Goal: Register for event/course

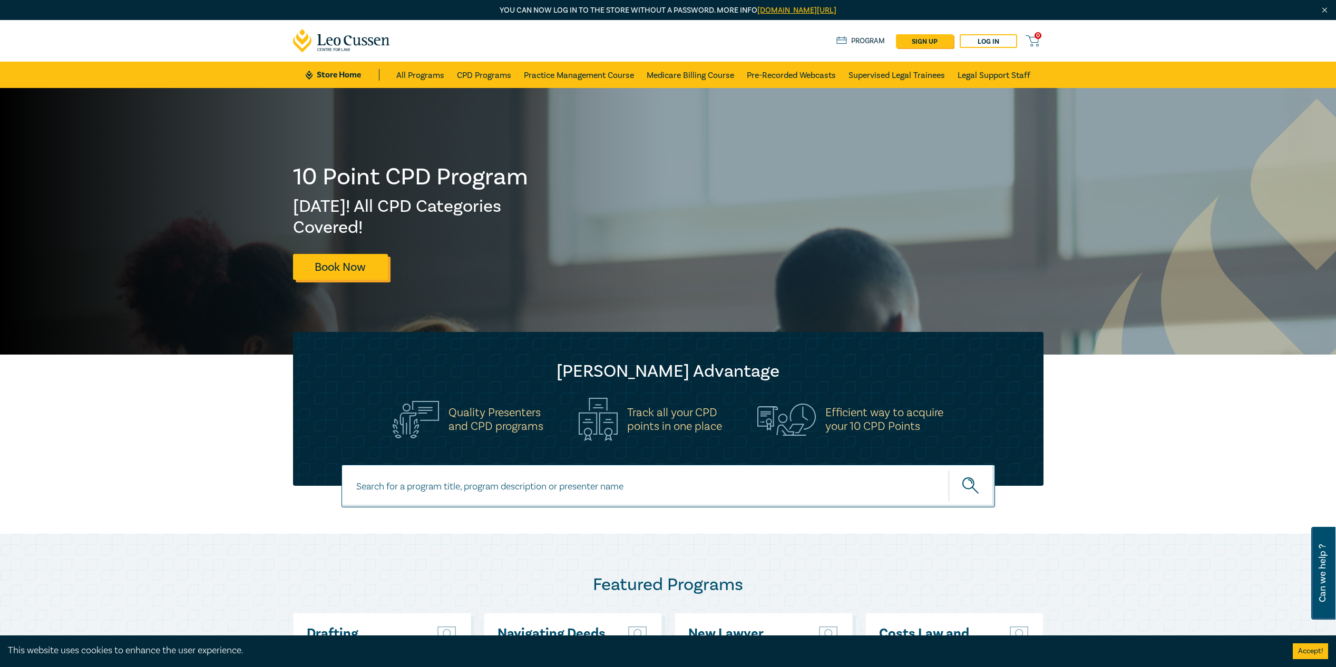
click at [341, 270] on link "Book Now" at bounding box center [340, 267] width 95 height 26
click at [481, 490] on input at bounding box center [669, 486] width 654 height 43
type input "l"
type input "insolvent trading claims"
click at [949, 470] on button "submit" at bounding box center [972, 486] width 46 height 32
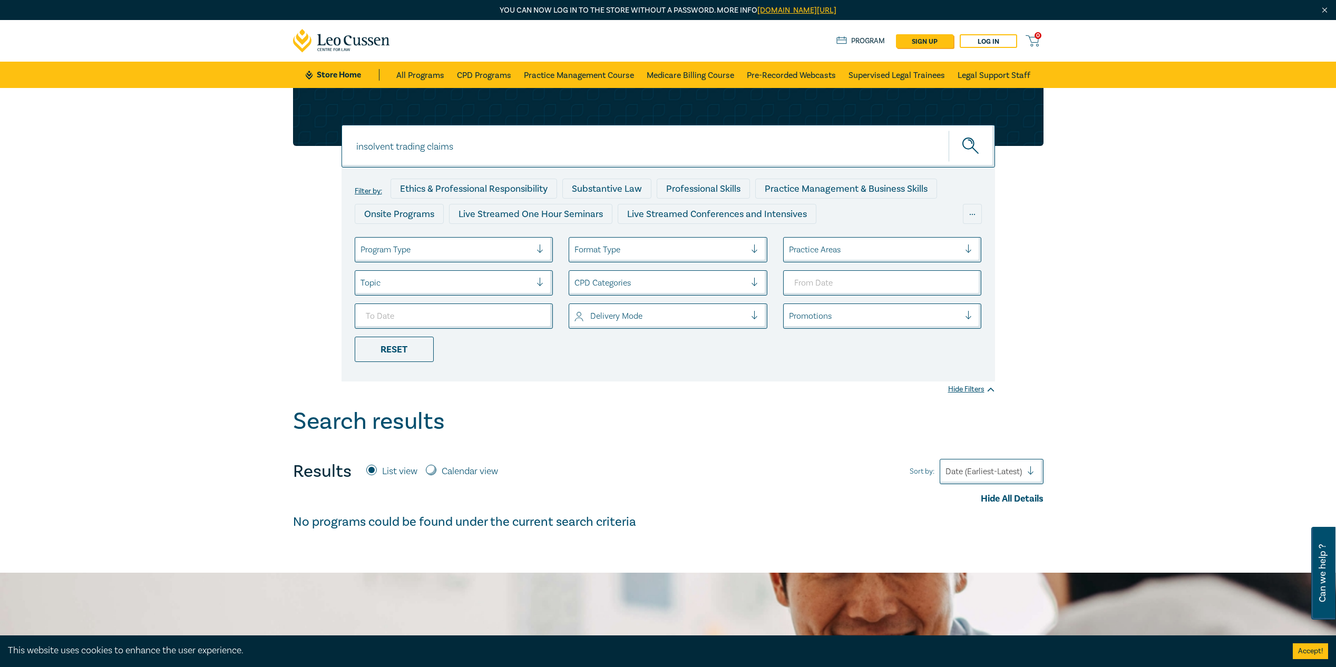
click at [439, 141] on input "insolvent trading claims" at bounding box center [669, 146] width 654 height 43
type input "insolvent trading"
click at [967, 147] on icon "submit" at bounding box center [972, 147] width 18 height 18
click at [977, 147] on icon "submit" at bounding box center [972, 147] width 18 height 18
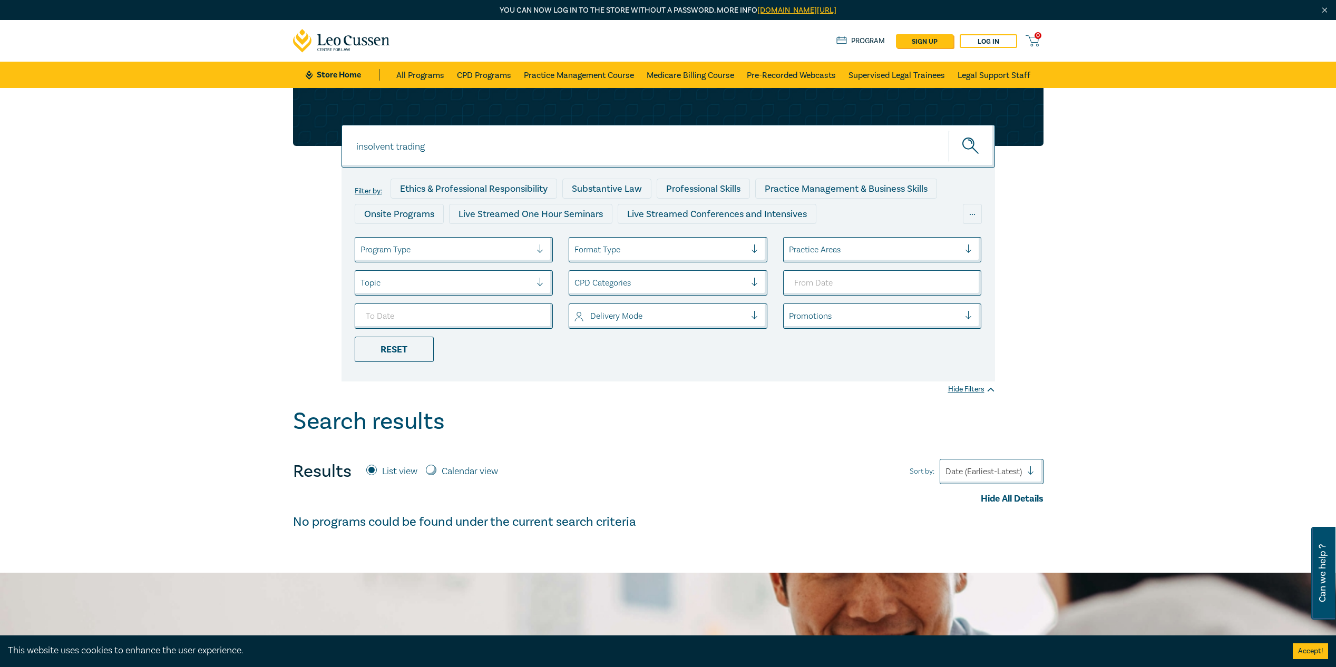
drag, startPoint x: 376, startPoint y: 351, endPoint x: 444, endPoint y: 422, distance: 98.4
click at [376, 351] on div "Reset" at bounding box center [394, 349] width 79 height 25
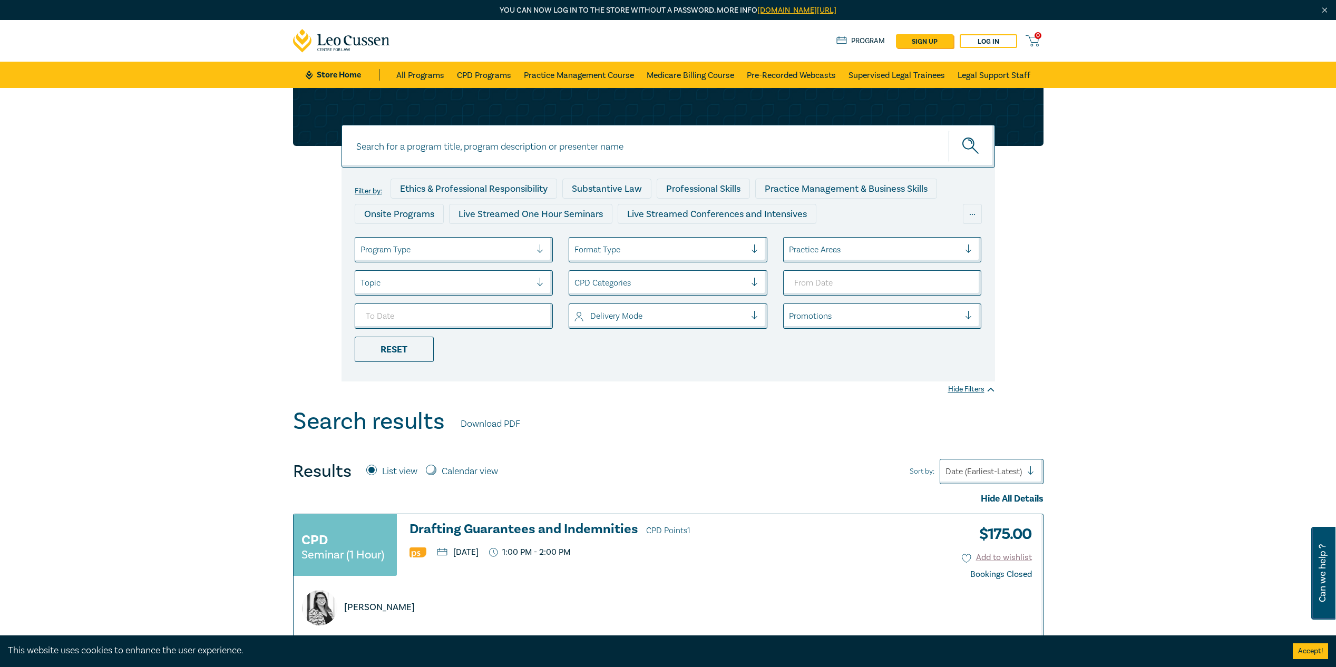
click at [501, 147] on input at bounding box center [669, 146] width 654 height 43
type input "insolvent"
click at [949, 130] on button "submit" at bounding box center [972, 146] width 46 height 32
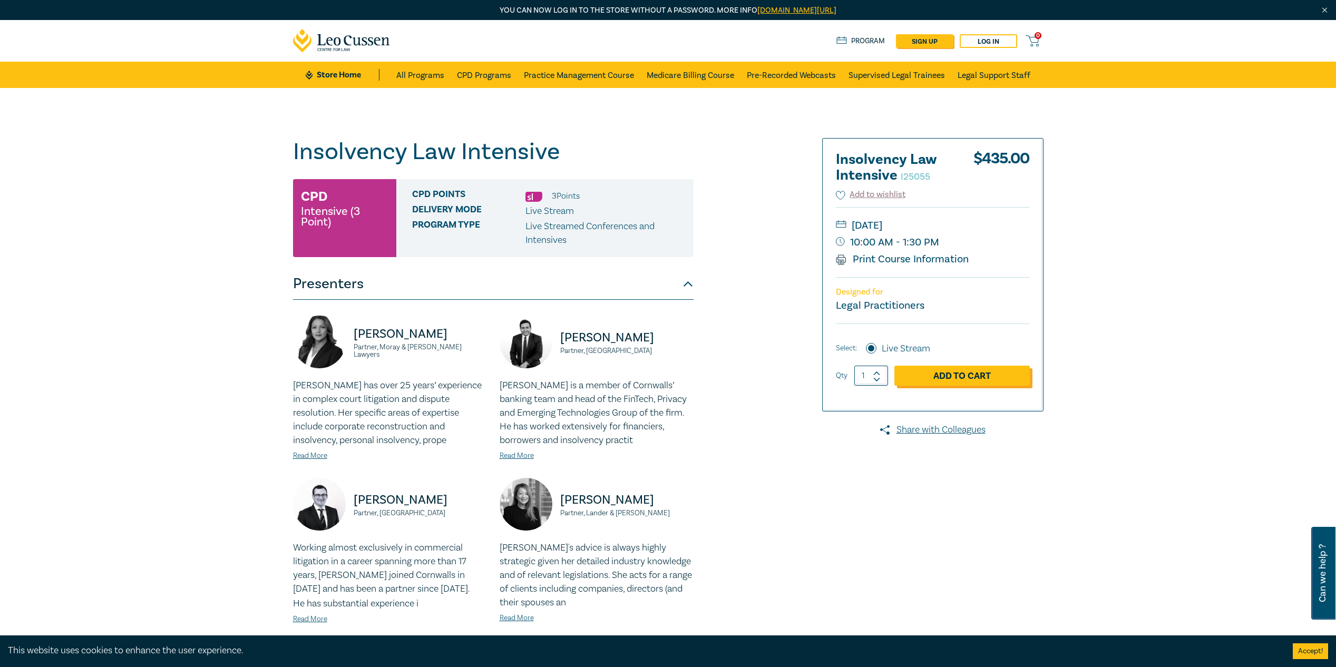
click at [942, 383] on link "Add to Cart" at bounding box center [962, 376] width 135 height 20
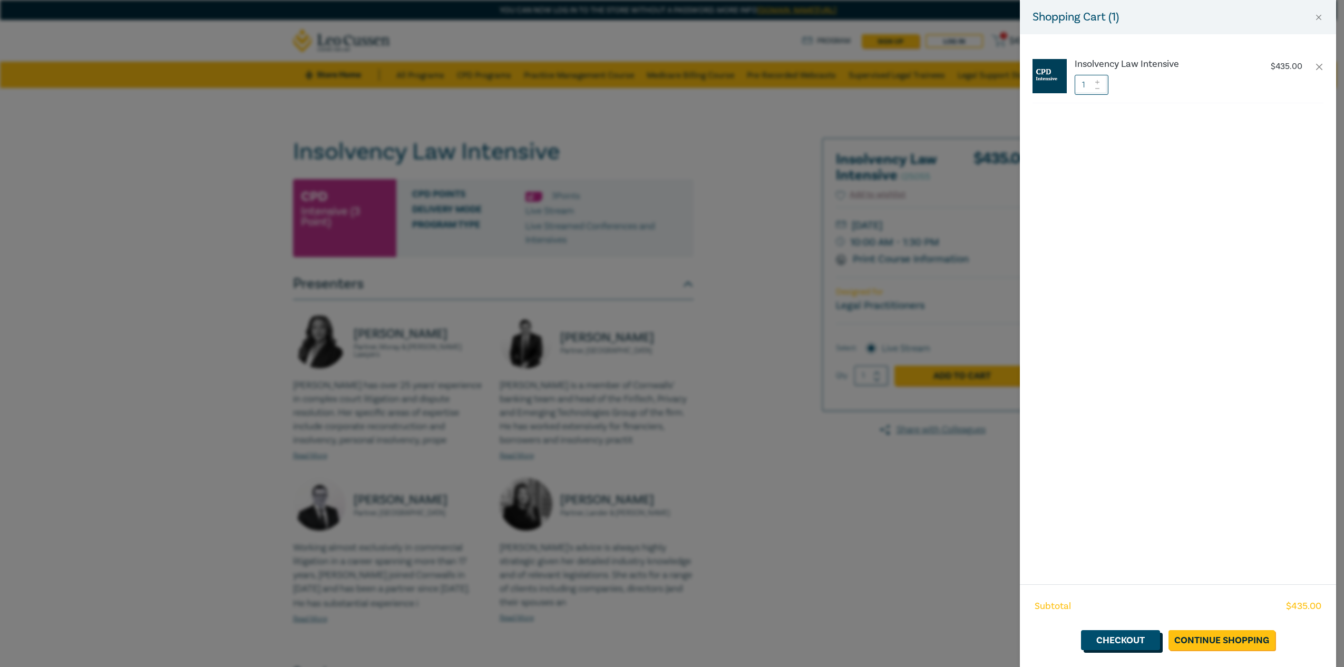
click at [1121, 641] on link "Checkout" at bounding box center [1120, 641] width 79 height 20
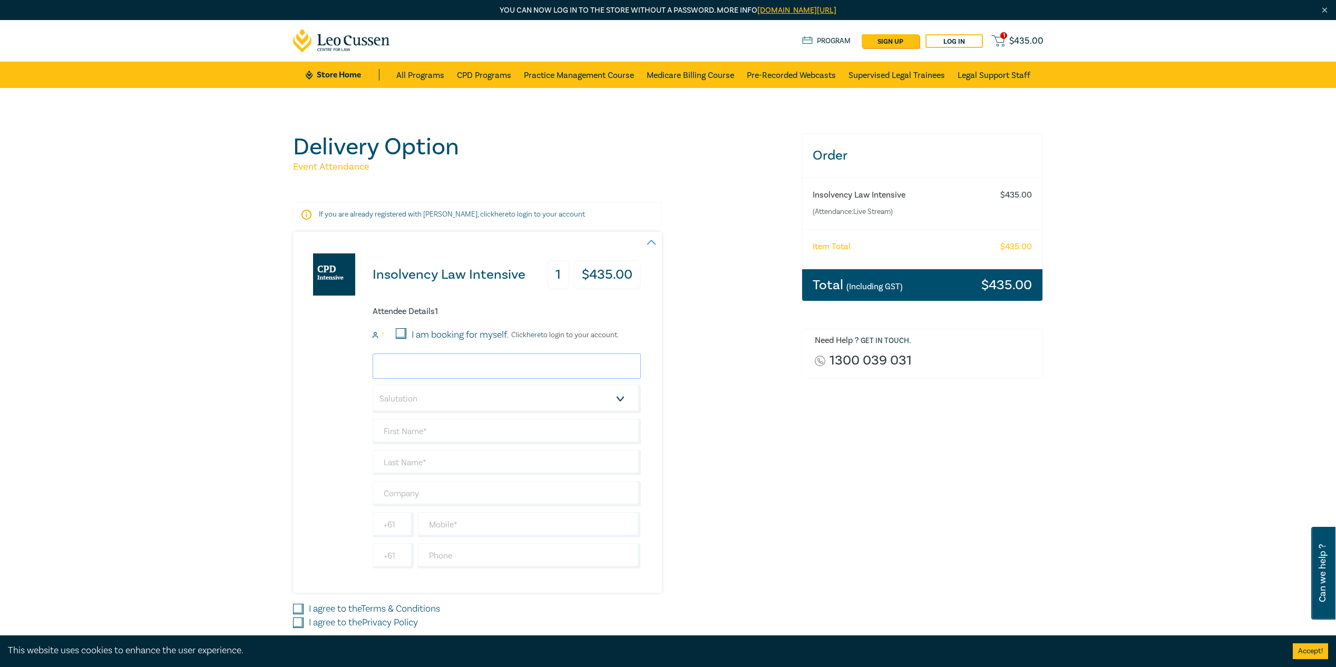
click at [510, 366] on input "email" at bounding box center [507, 366] width 268 height 25
type input "[PERSON_NAME][EMAIL_ADDRESS][DOMAIN_NAME]"
type input "[PERSON_NAME]"
type input "RAN Advisory Pty Ltd"
type input "0419031188"
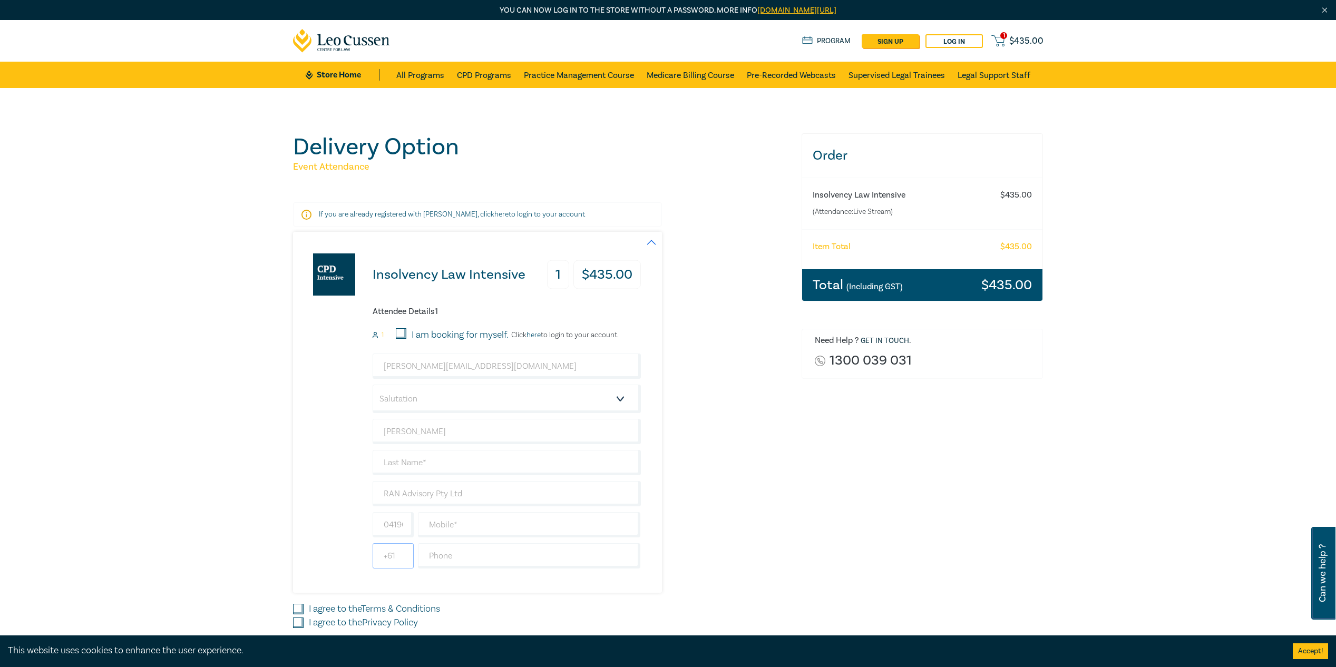
type input "[GEOGRAPHIC_DATA]"
click at [513, 400] on select "Salutation Mr. Mrs. Ms. Miss Dr. Prof. Other" at bounding box center [507, 399] width 268 height 28
select select "Mr."
click at [373, 385] on select "Salutation Mr. Mrs. Ms. Miss Dr. Prof. Other" at bounding box center [507, 399] width 268 height 28
click at [492, 462] on input "text" at bounding box center [507, 462] width 268 height 25
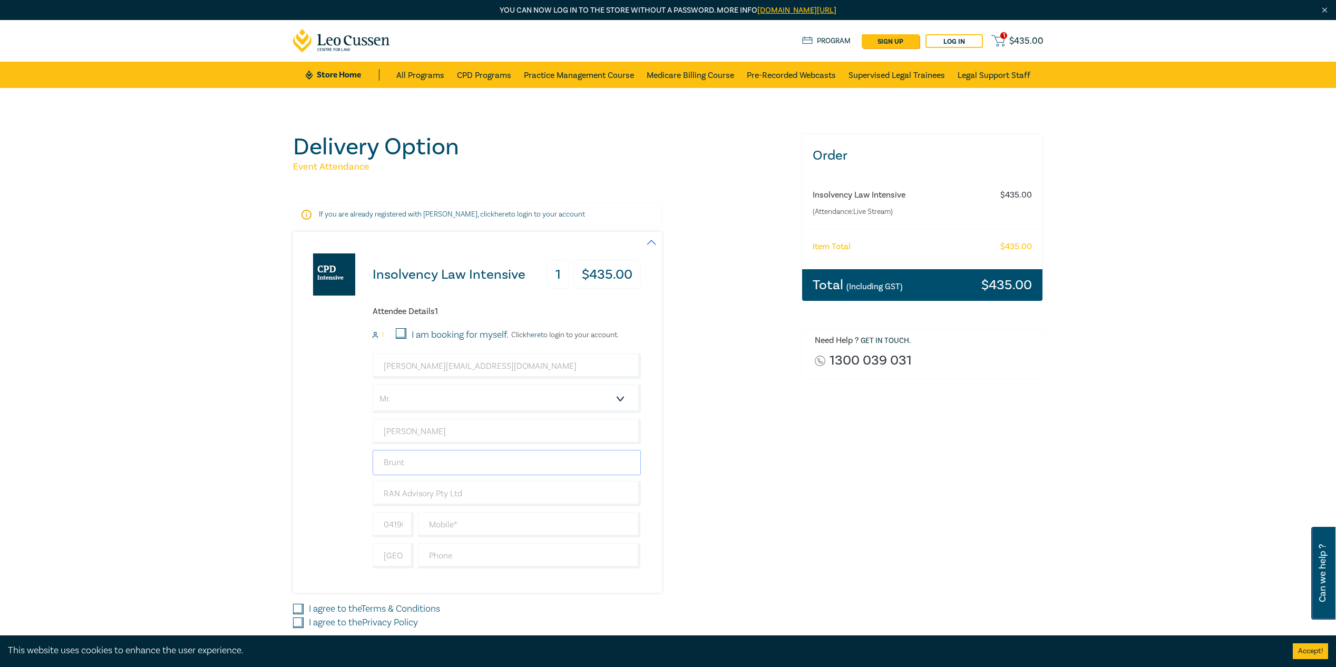
type input "Brunt"
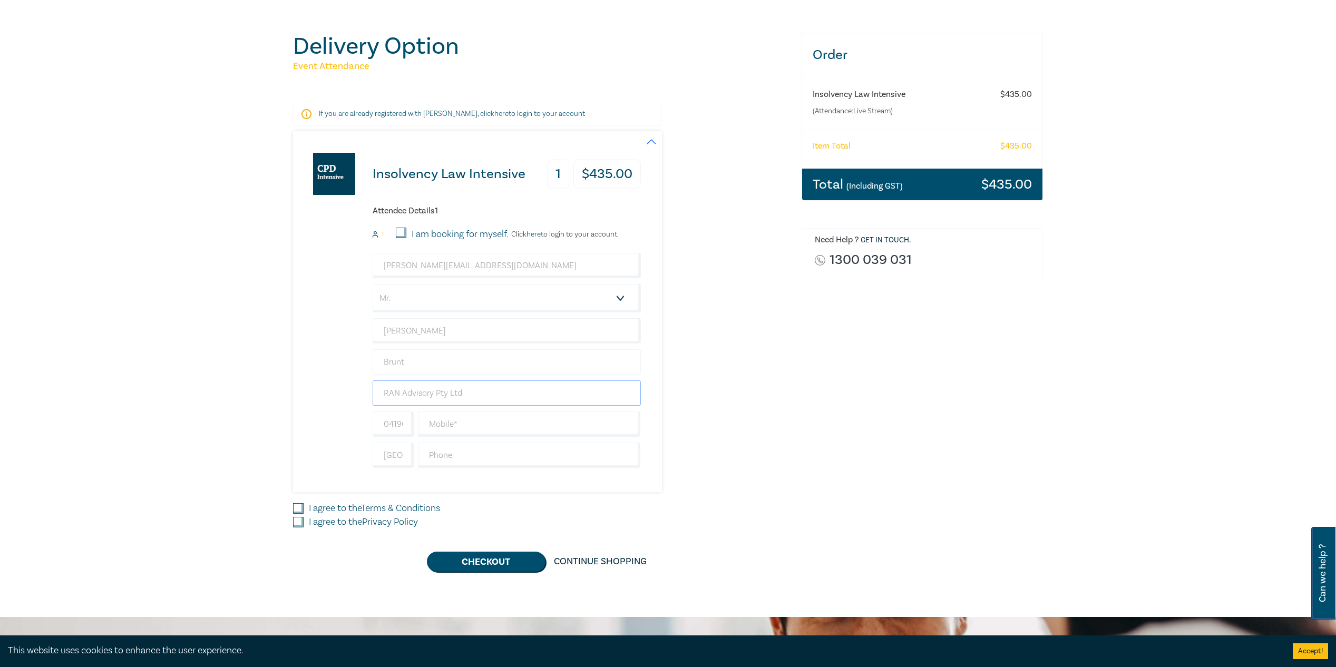
scroll to position [105, 0]
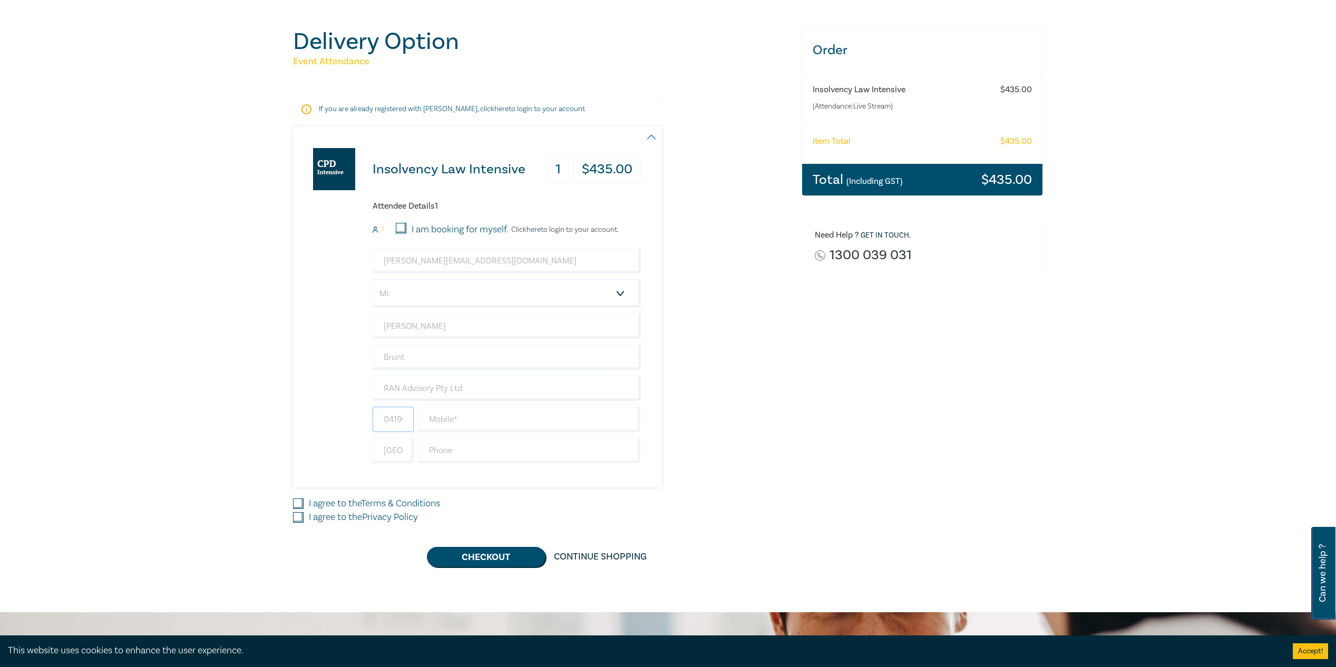
click at [404, 422] on input "0419031188" at bounding box center [393, 419] width 41 height 25
click at [397, 421] on input "0419031188" at bounding box center [393, 419] width 41 height 25
click at [400, 451] on input "Australia" at bounding box center [393, 450] width 41 height 25
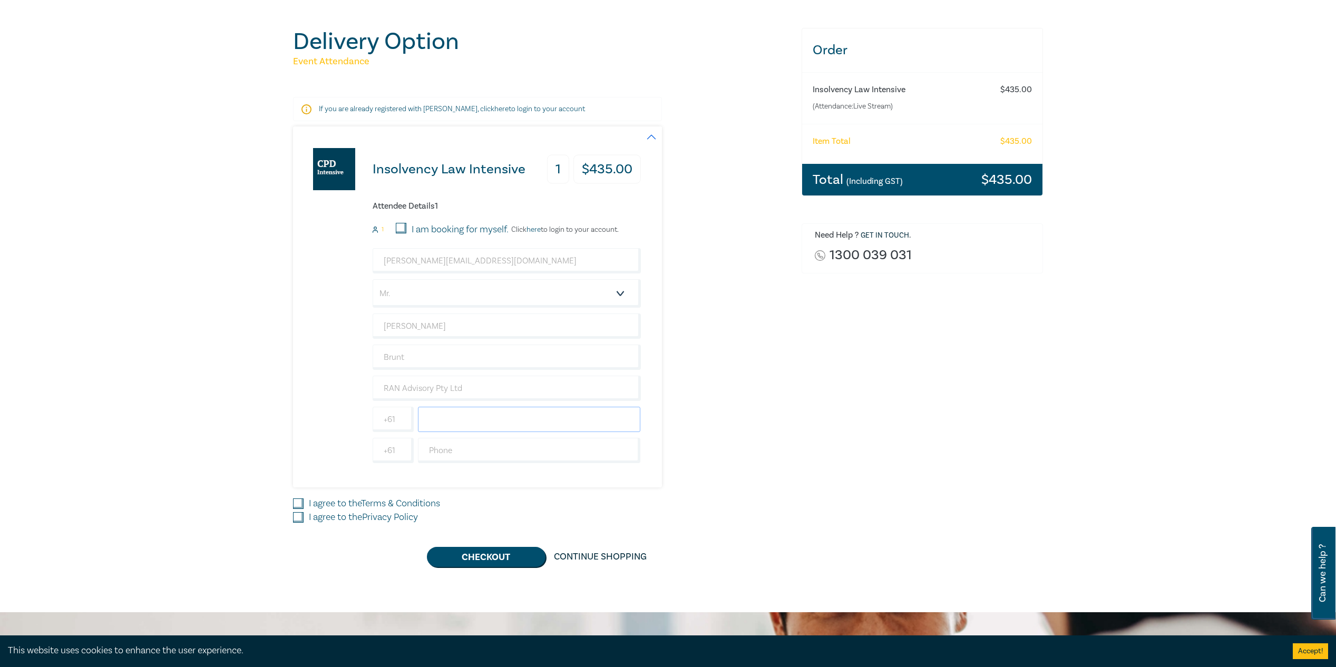
click at [445, 418] on input "text" at bounding box center [529, 419] width 223 height 25
click at [389, 421] on input "text" at bounding box center [393, 419] width 41 height 25
type input "+61"
type input "0419031188"
type input "Australia"
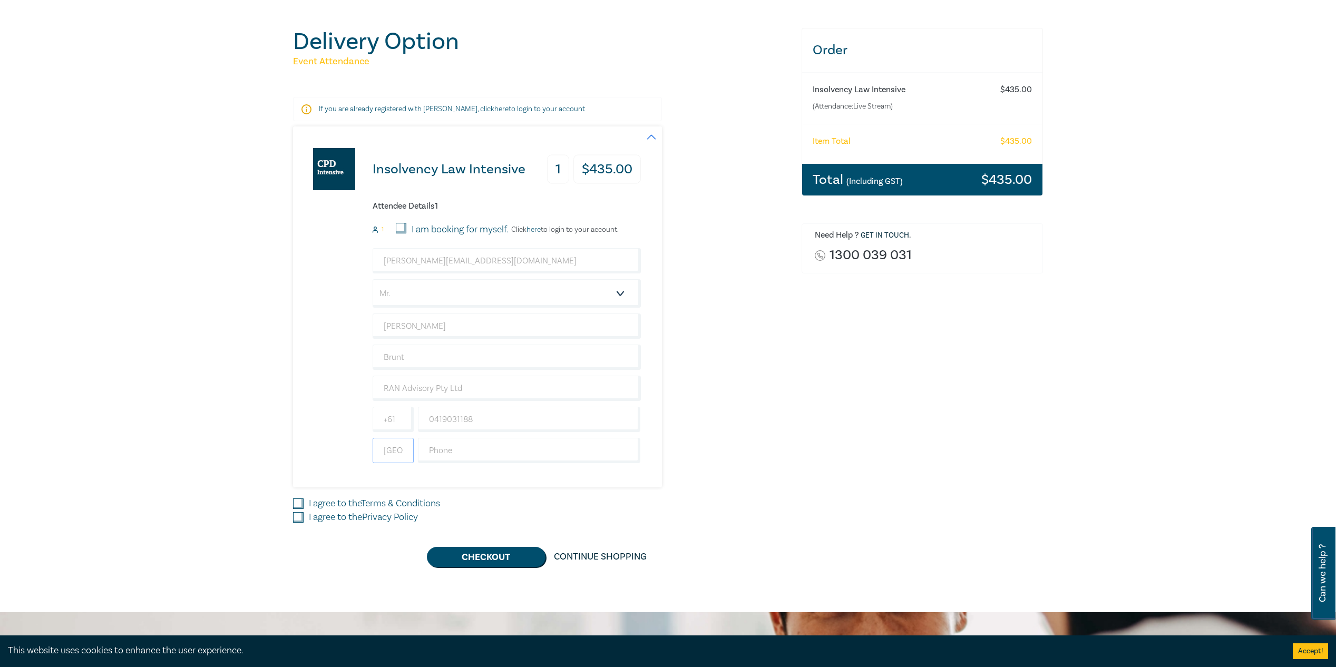
click at [398, 453] on input "Australia" at bounding box center [393, 450] width 41 height 25
click at [397, 453] on input "Australia" at bounding box center [393, 450] width 41 height 25
click at [328, 498] on label "I agree to the Terms & Conditions" at bounding box center [374, 504] width 131 height 14
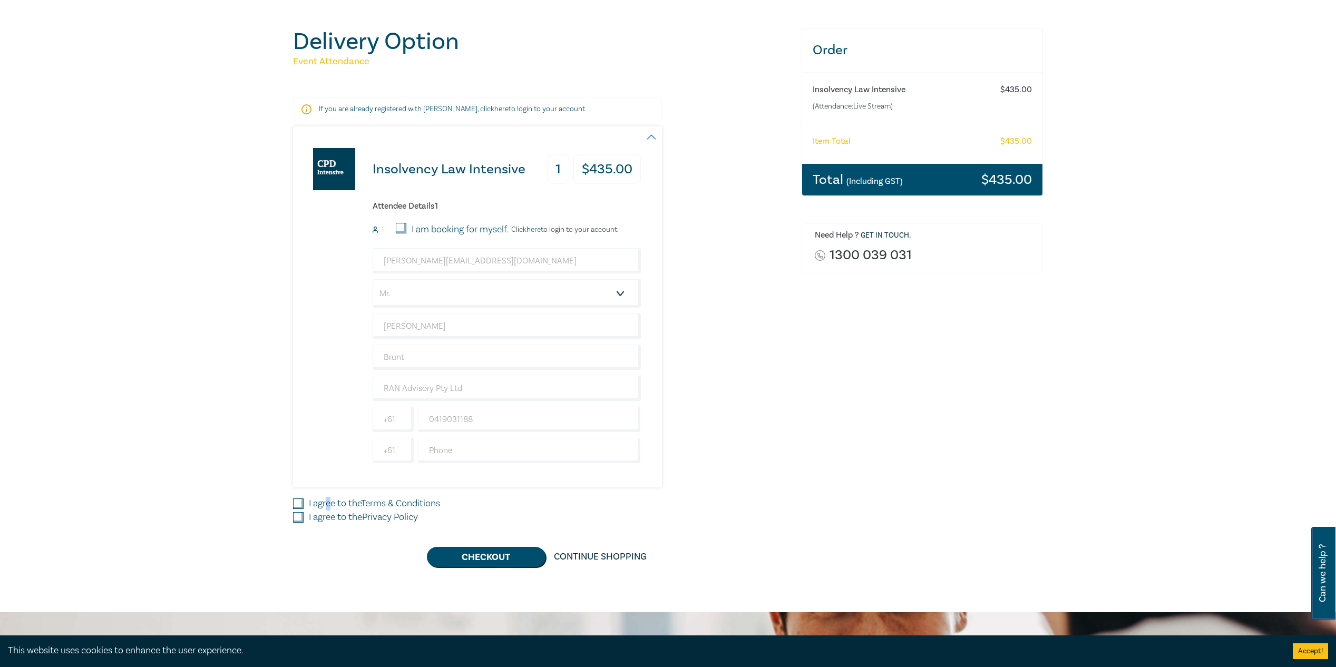
drag, startPoint x: 295, startPoint y: 503, endPoint x: 294, endPoint y: 511, distance: 8.0
click at [295, 505] on input "I agree to the Terms & Conditions" at bounding box center [298, 504] width 11 height 11
checkbox input "true"
click at [295, 516] on input "I agree to the Privacy Policy" at bounding box center [298, 517] width 11 height 11
checkbox input "true"
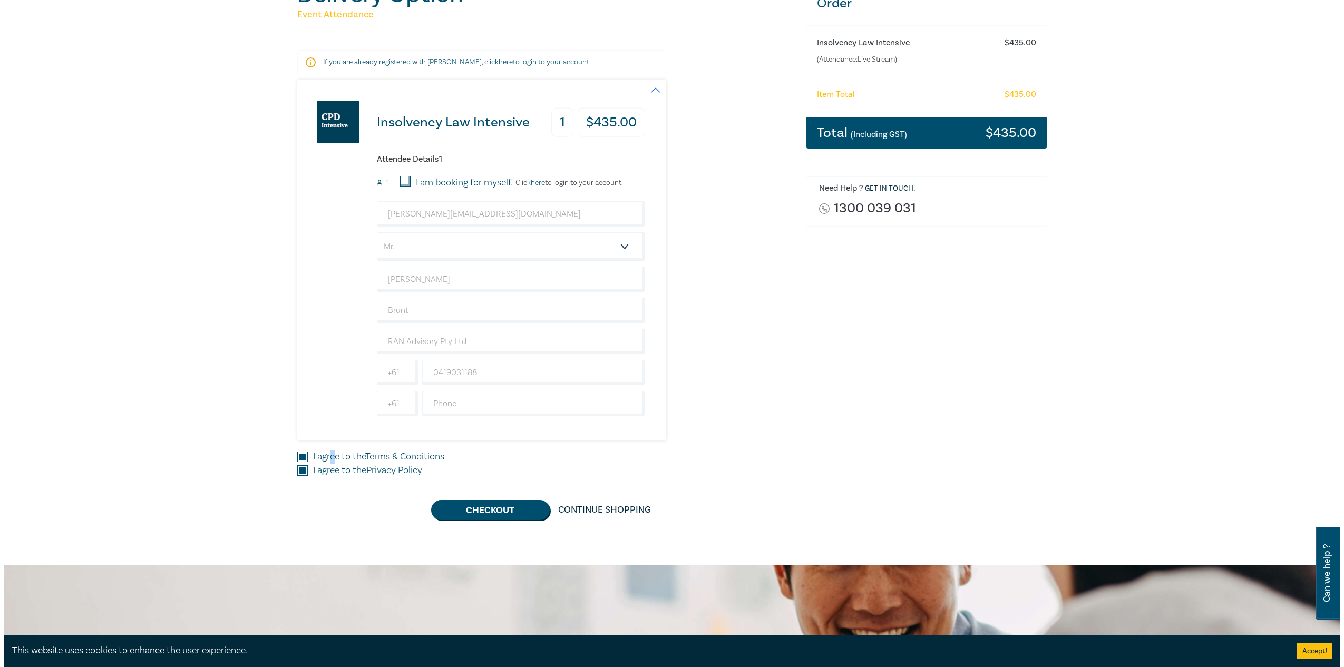
scroll to position [211, 0]
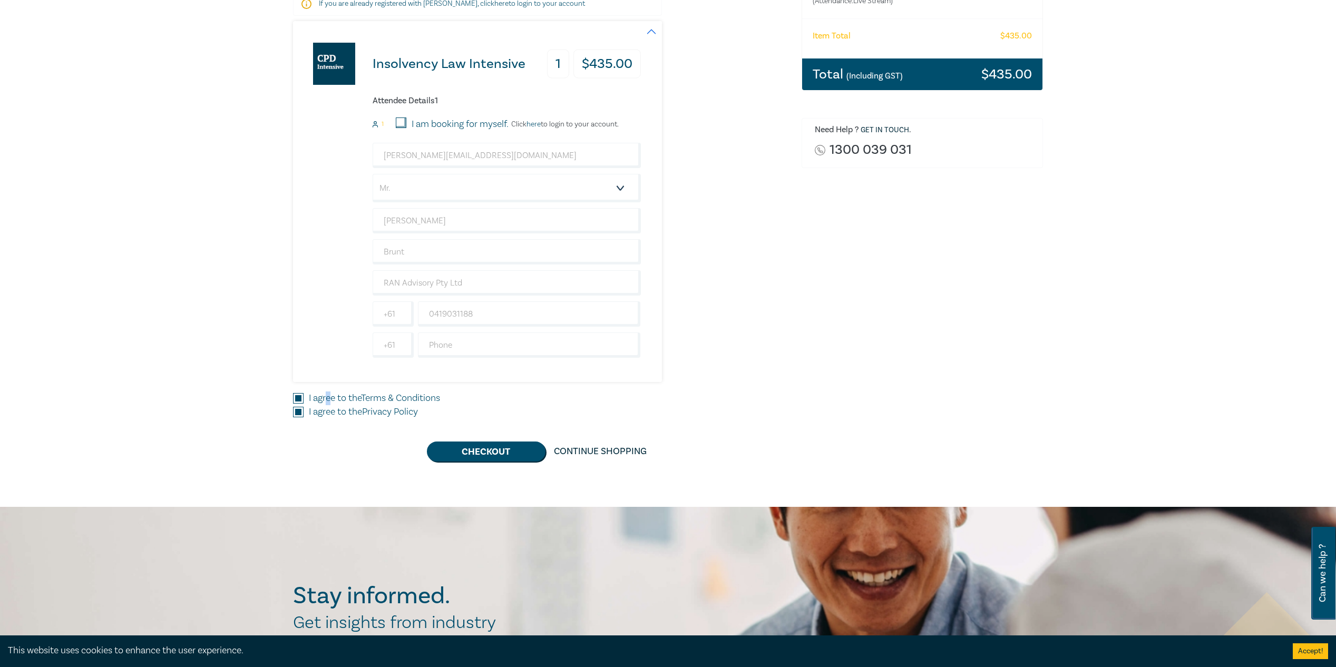
click at [403, 121] on input "I am booking for myself." at bounding box center [401, 123] width 11 height 11
checkbox input "true"
click at [538, 125] on link "here" at bounding box center [534, 124] width 14 height 9
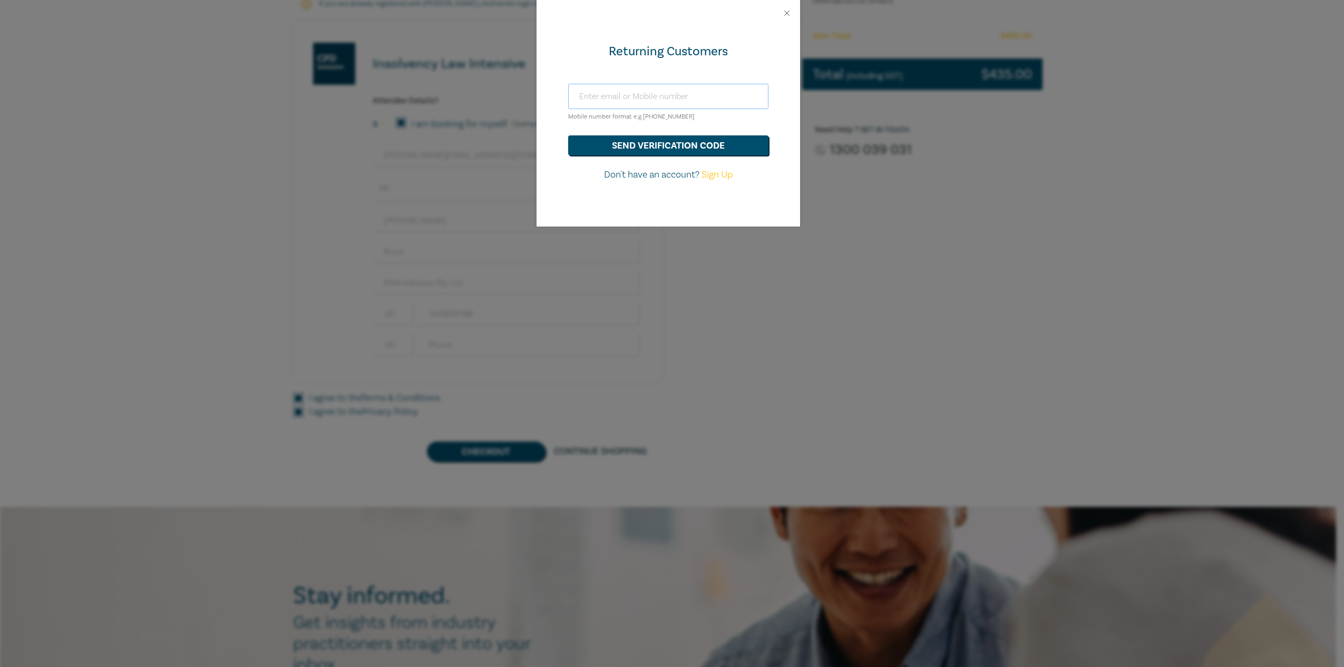
click at [652, 94] on input "text" at bounding box center [668, 96] width 200 height 25
click at [684, 145] on button "send verification code" at bounding box center [668, 145] width 200 height 20
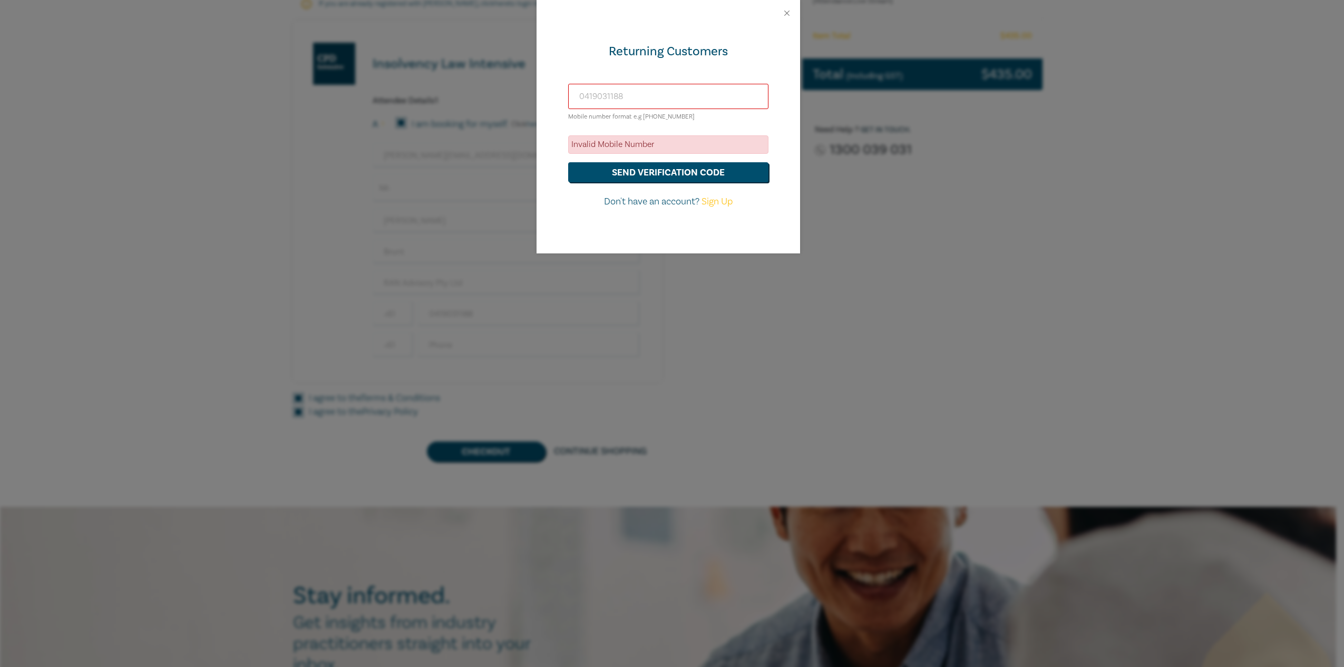
drag, startPoint x: 584, startPoint y: 95, endPoint x: 576, endPoint y: 95, distance: 8.4
click at [576, 95] on input "0419031188" at bounding box center [668, 96] width 200 height 25
type input "[PHONE_NUMBER]"
click at [647, 172] on button "send verification code" at bounding box center [668, 172] width 200 height 20
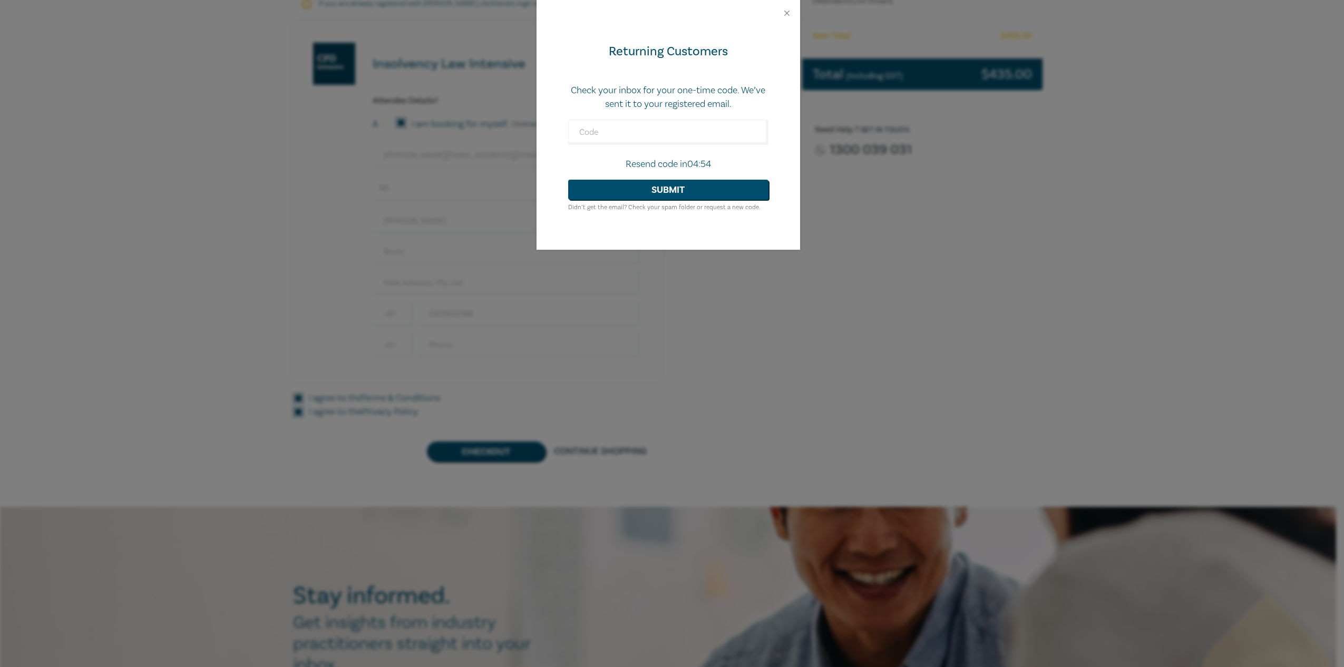
click at [611, 113] on form "Check your inbox for your one-time code. We’ve sent it to your registered email…" at bounding box center [668, 149] width 200 height 130
click at [605, 133] on input "text" at bounding box center [668, 132] width 200 height 25
type input "6"
type input "966000"
click at [656, 189] on button "Submit" at bounding box center [668, 190] width 200 height 20
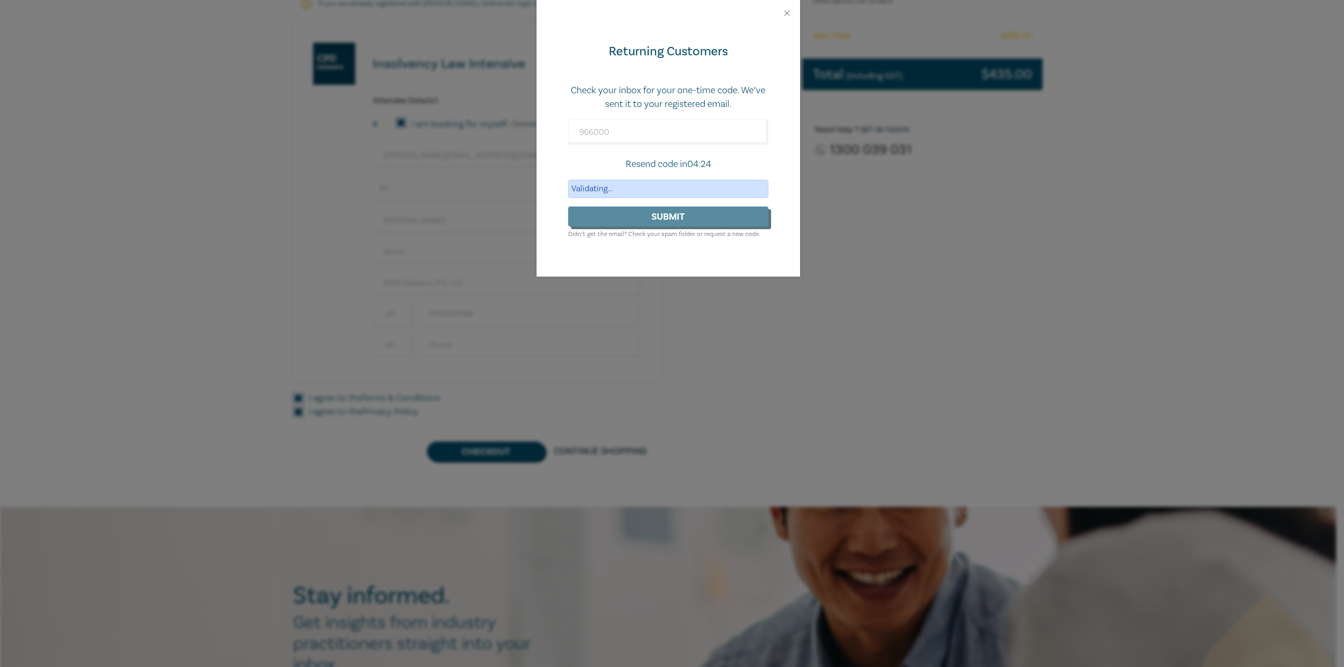
scroll to position [181, 0]
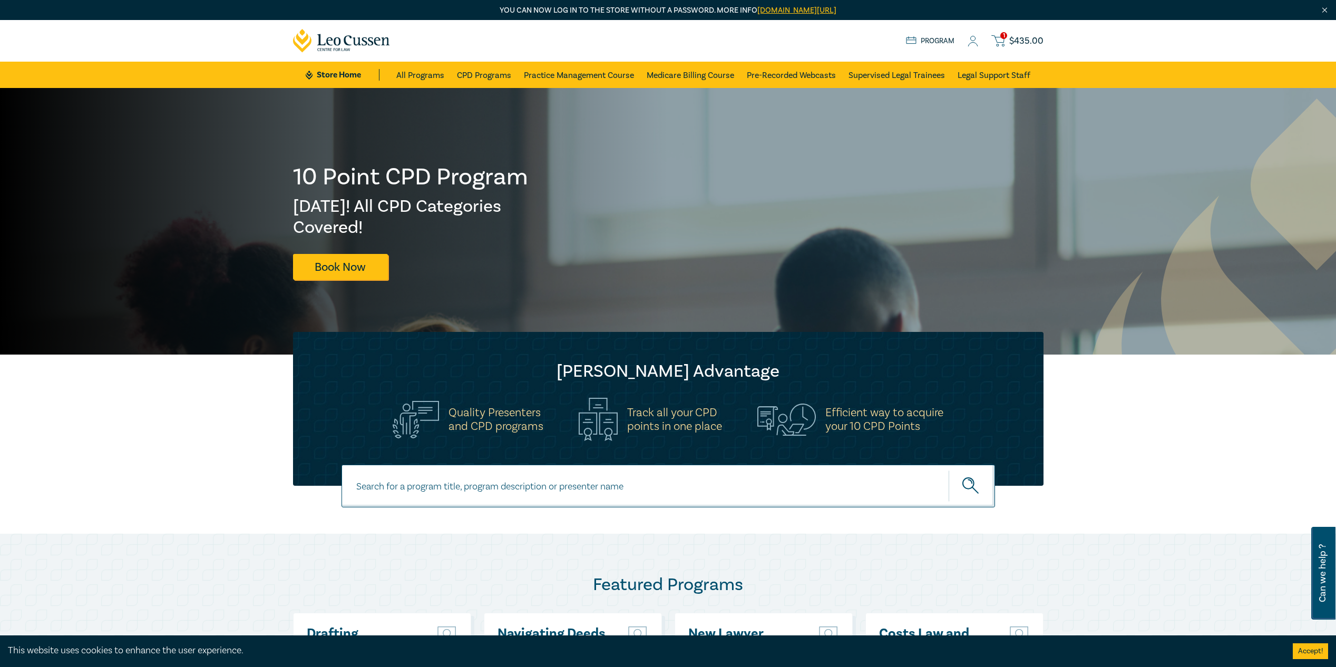
click at [1033, 44] on span "$ 435.00" at bounding box center [1027, 41] width 34 height 12
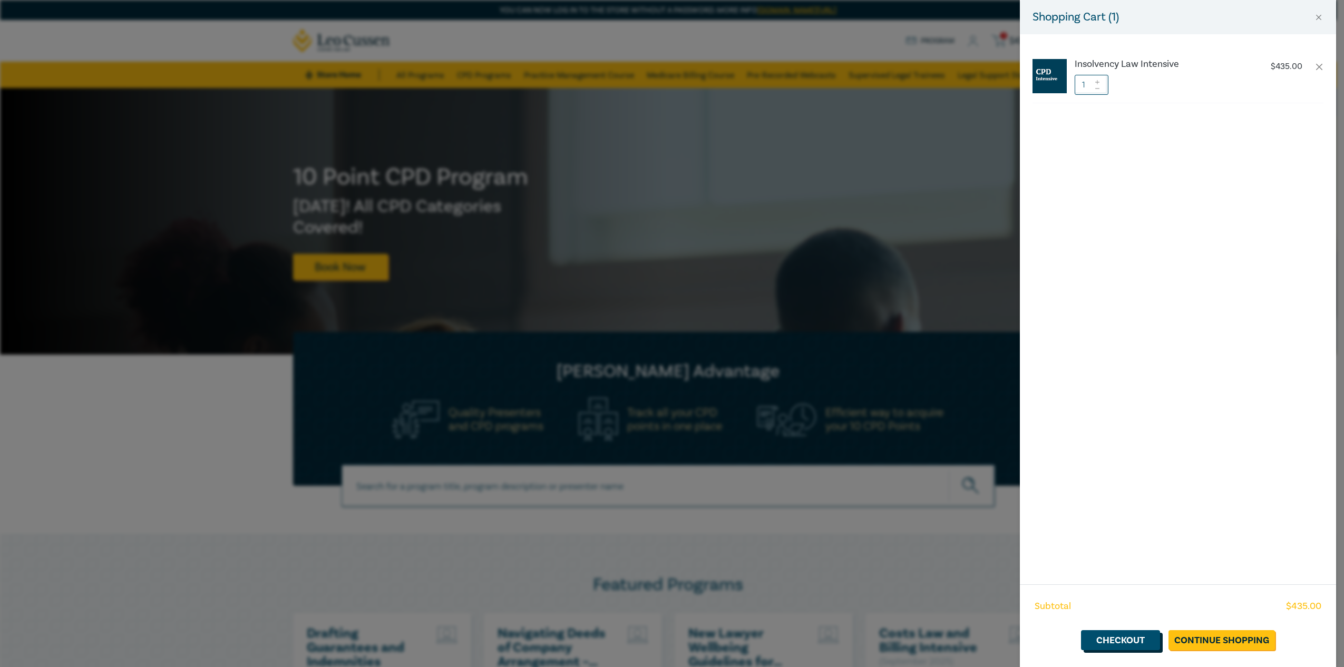
click at [1105, 636] on link "Checkout" at bounding box center [1120, 641] width 79 height 20
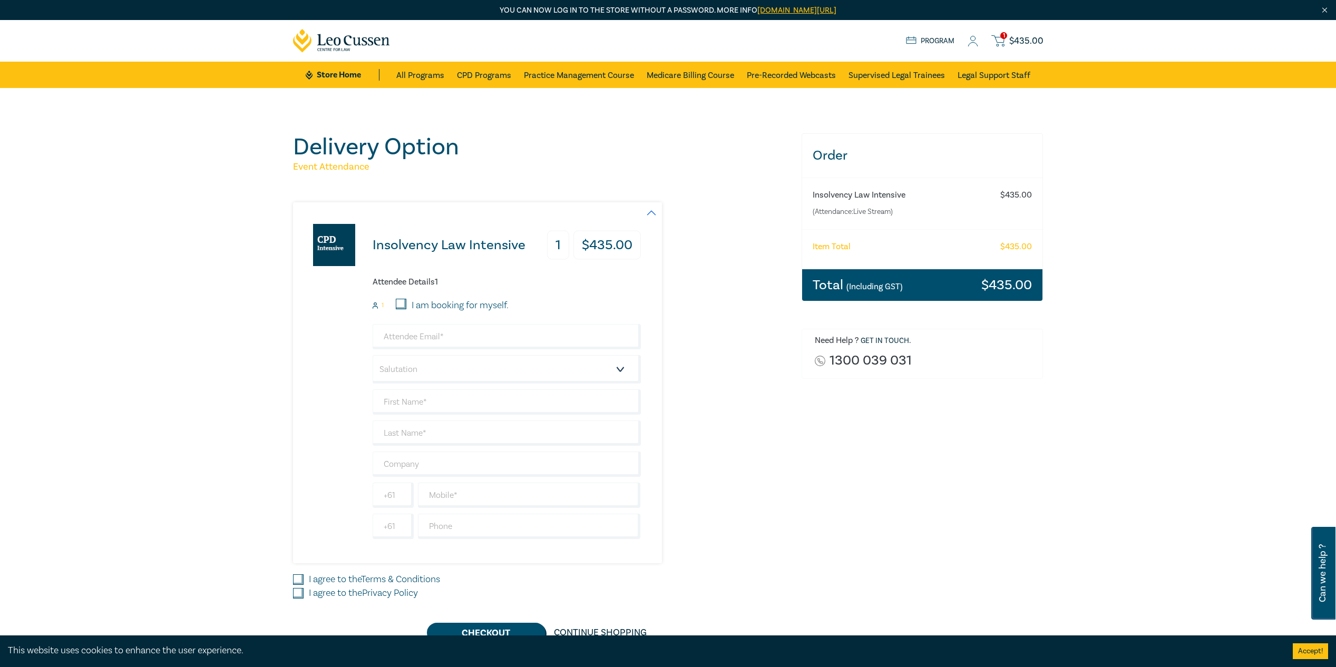
click at [405, 305] on input "I am booking for myself." at bounding box center [401, 304] width 11 height 11
checkbox input "true"
type input "nathan@ranadvisory.com.au"
type input "[PERSON_NAME]"
type input "Brunt"
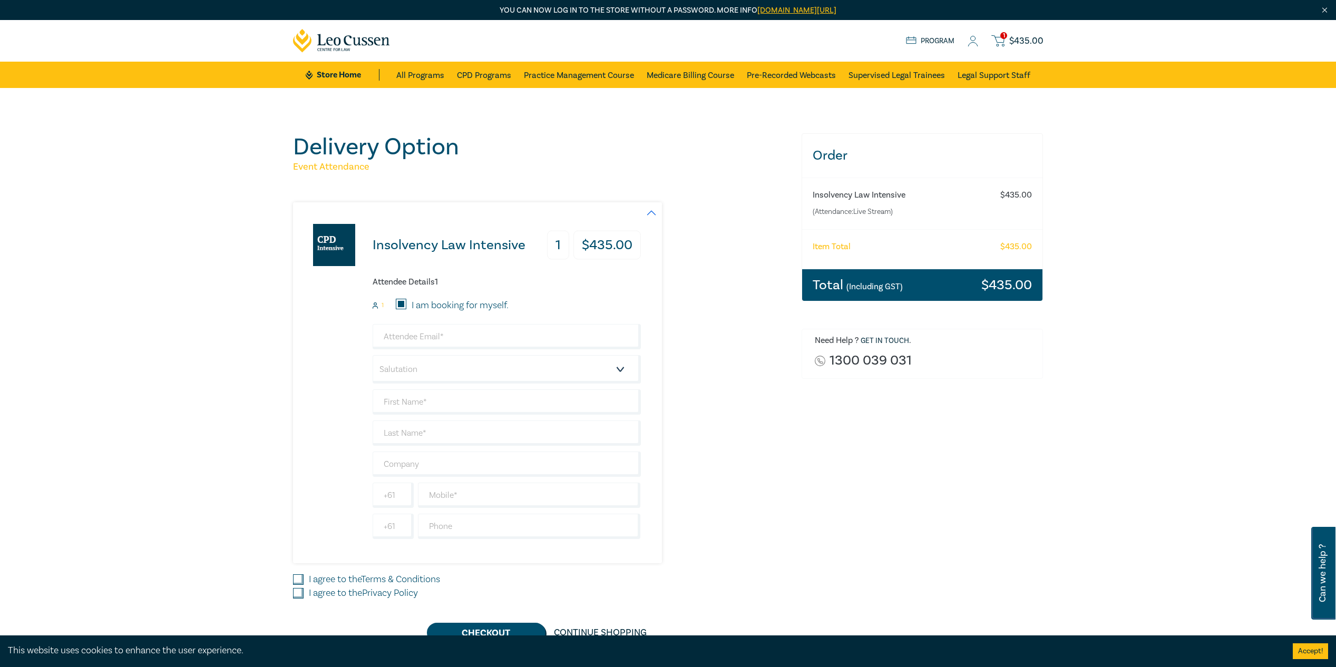
type input "419031188"
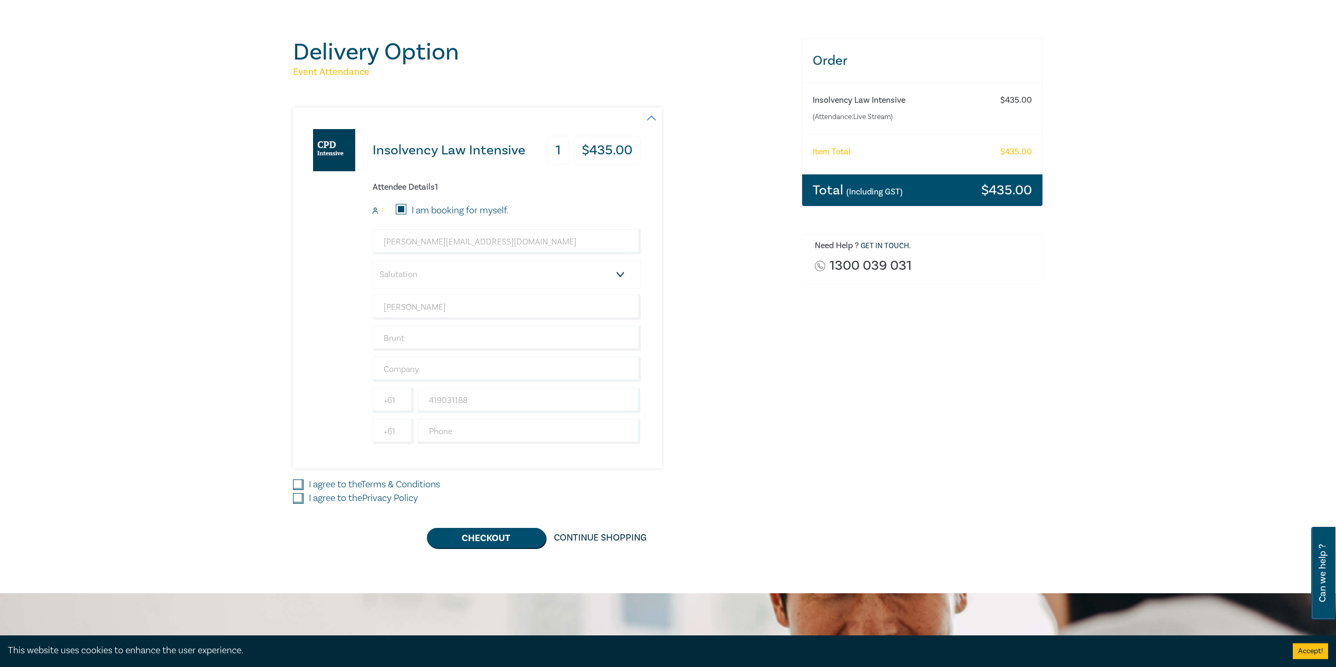
scroll to position [105, 0]
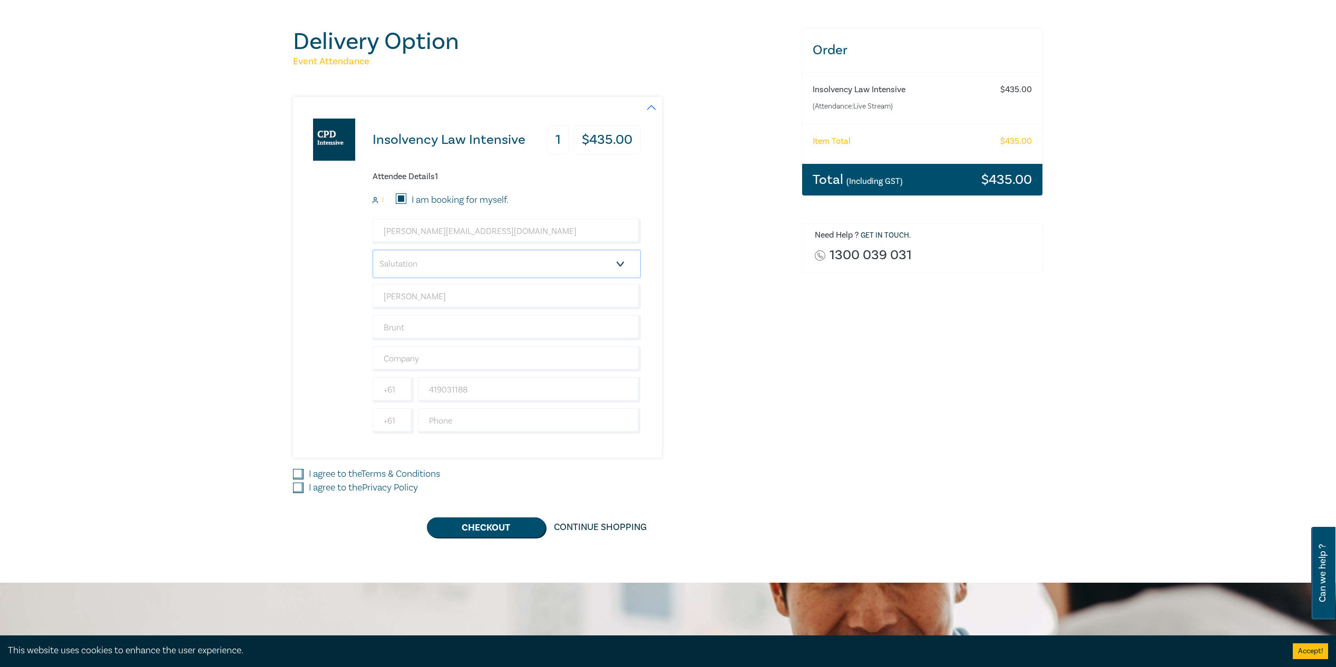
click at [507, 259] on select "Salutation Mr. Mrs. Ms. Miss Dr. Prof. Other" at bounding box center [507, 264] width 268 height 28
select select "Mr."
click at [373, 250] on select "Salutation Mr. Mrs. Ms. Miss Dr. Prof. Other" at bounding box center [507, 264] width 268 height 28
click at [346, 472] on label "I agree to the Terms & Conditions" at bounding box center [374, 475] width 131 height 14
click at [304, 472] on input "I agree to the Terms & Conditions" at bounding box center [298, 474] width 11 height 11
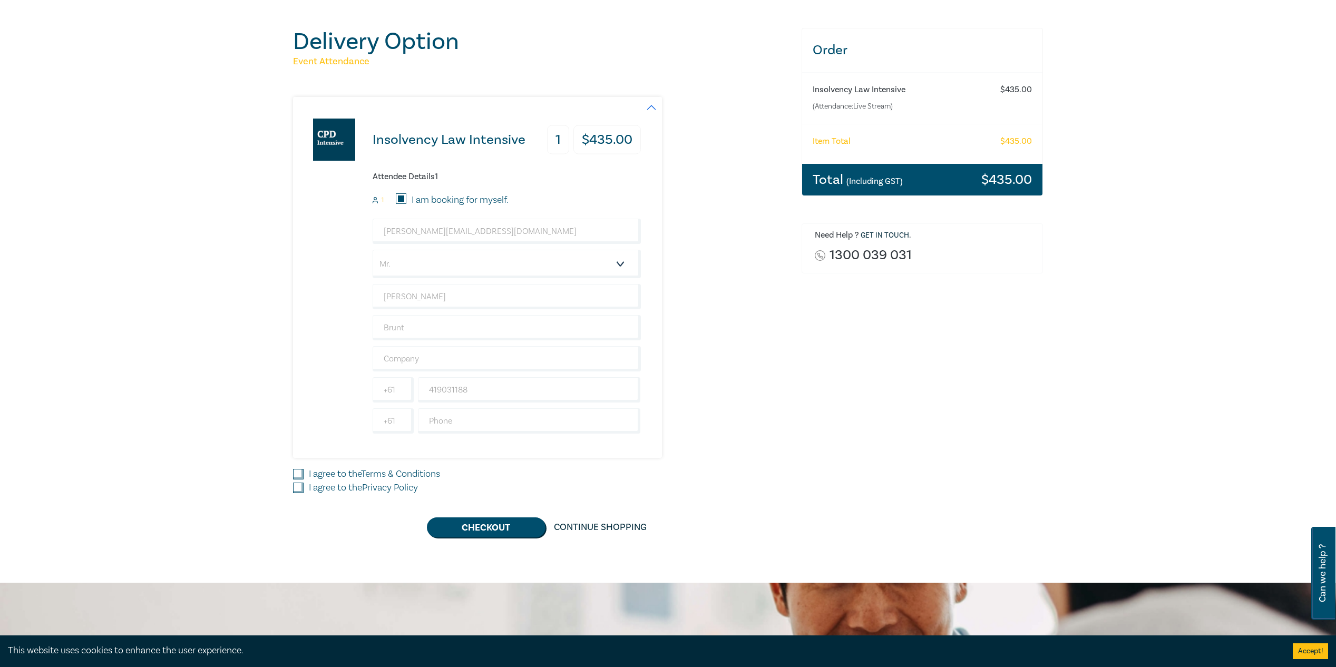
checkbox input "true"
click at [345, 483] on label "I agree to the Privacy Policy" at bounding box center [363, 488] width 109 height 14
click at [304, 483] on input "I agree to the Privacy Policy" at bounding box center [298, 488] width 11 height 11
checkbox input "true"
click at [482, 526] on button "Checkout" at bounding box center [486, 528] width 119 height 20
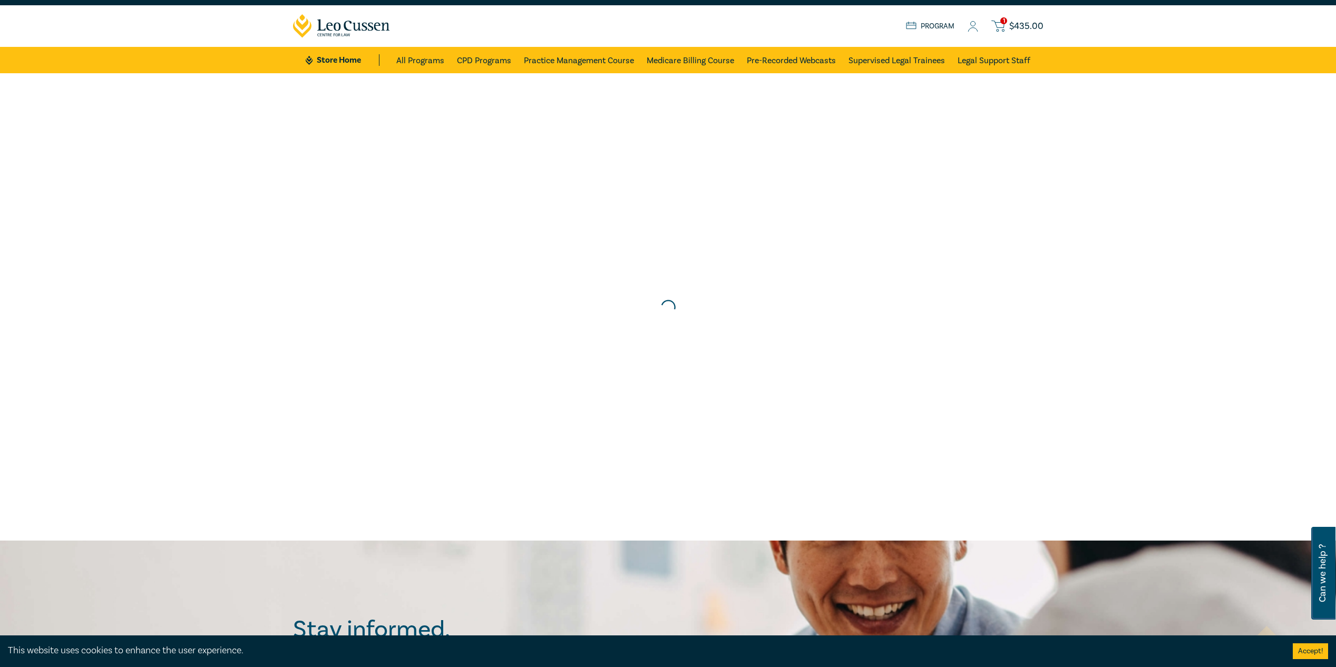
scroll to position [0, 0]
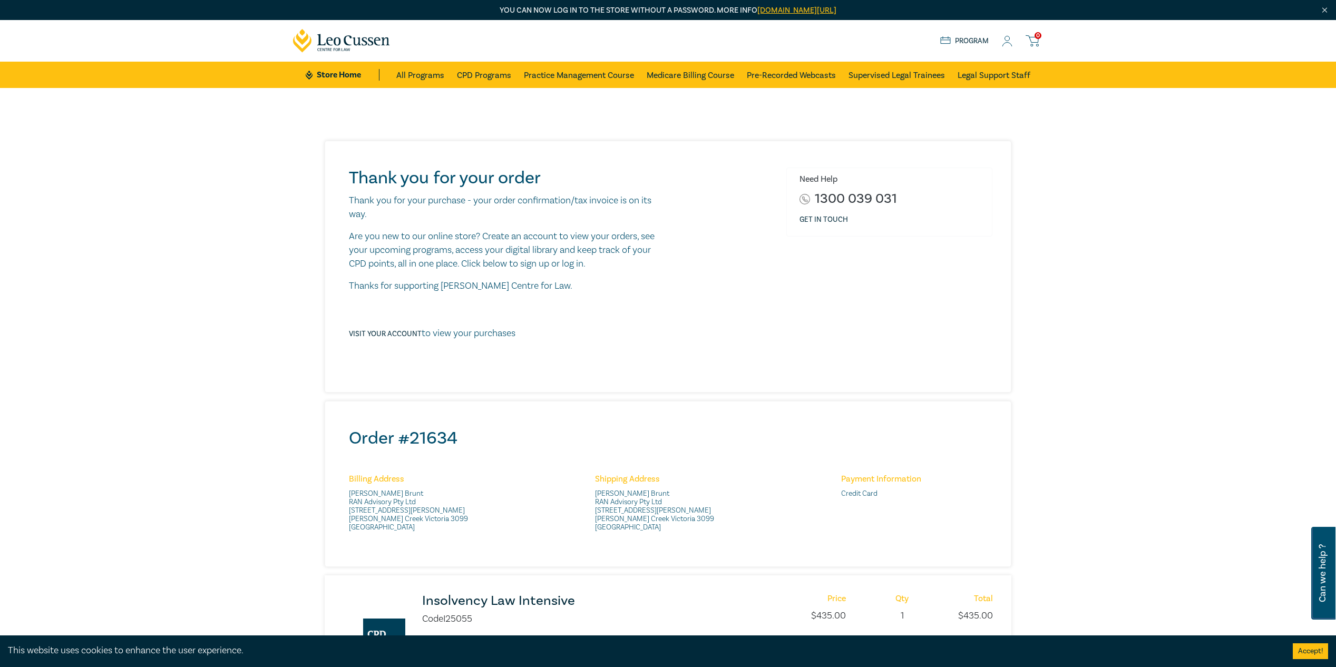
click at [913, 365] on div "Need Help 1300 039 031 Get in touch" at bounding box center [889, 267] width 219 height 198
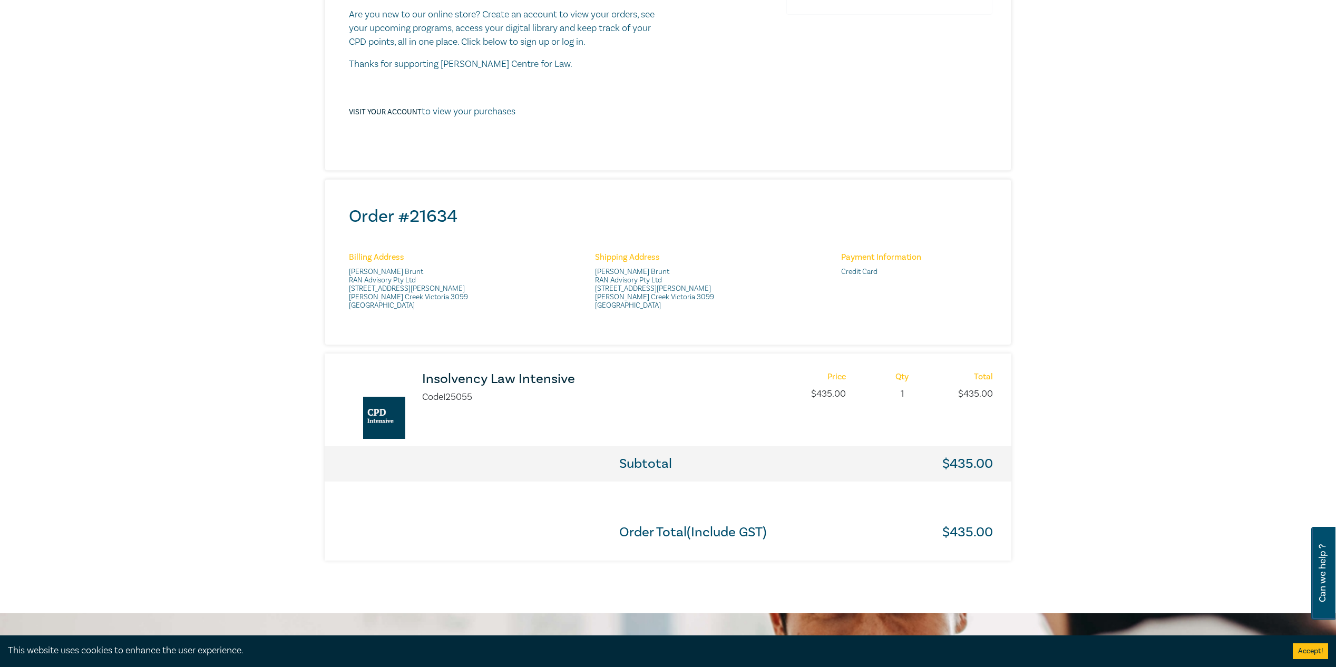
scroll to position [211, 0]
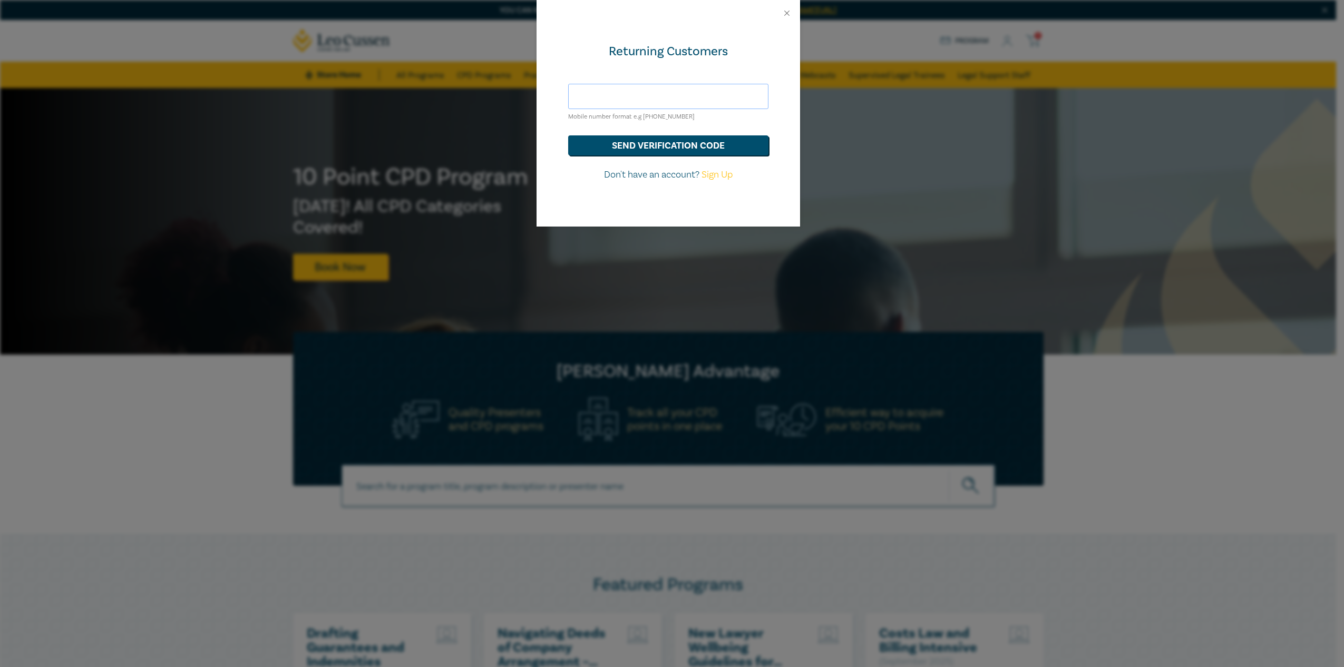
click at [668, 95] on input "text" at bounding box center [668, 96] width 200 height 25
type input "[PHONE_NUMBER]"
click at [675, 142] on button "send verification code" at bounding box center [668, 145] width 200 height 20
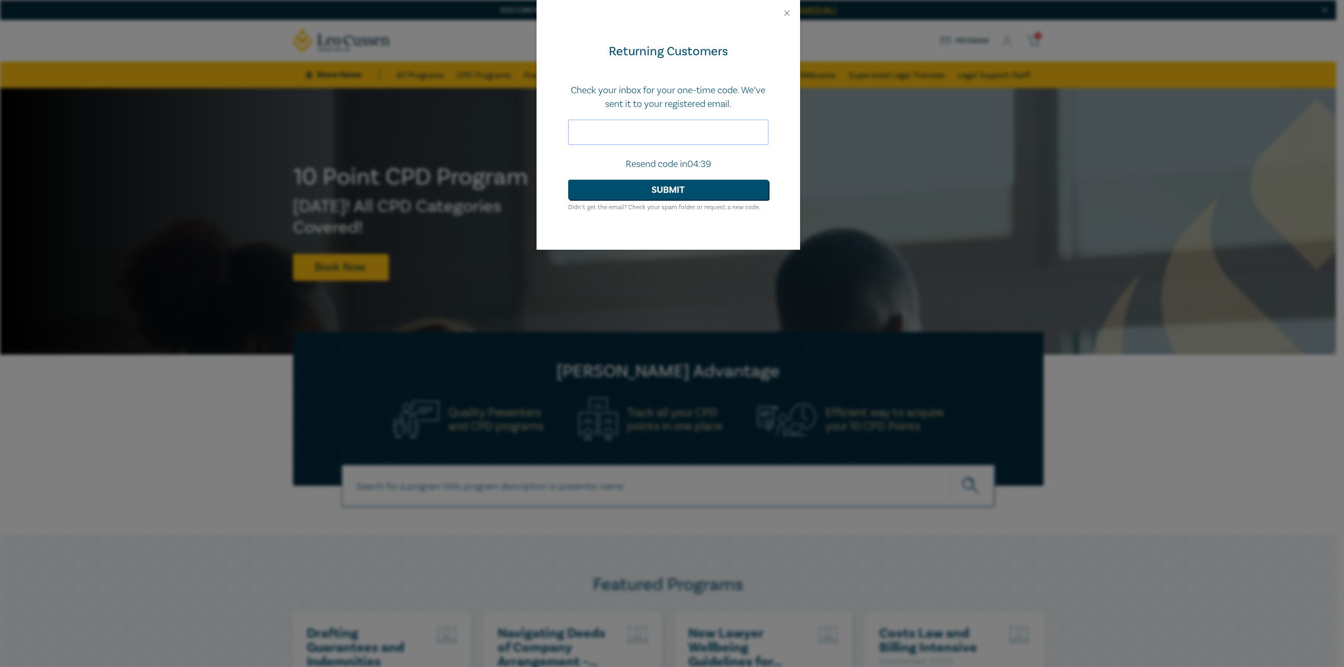
click at [655, 133] on input "text" at bounding box center [668, 132] width 200 height 25
